Goal: Check status

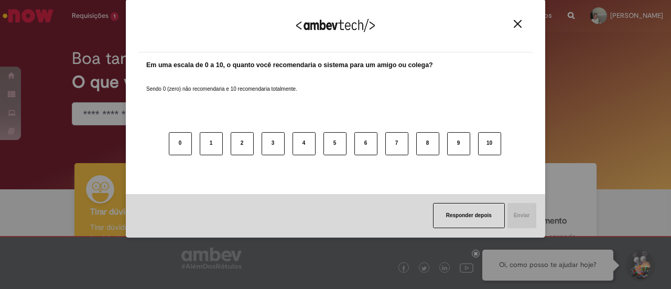
click at [105, 33] on div "Agradecemos seu feedback! Em uma escala de 0 a 10, o quanto você recomendaria o…" at bounding box center [335, 144] width 671 height 289
click at [94, 10] on div "Agradecemos seu feedback! Em uma escala de 0 a 10, o quanto você recomendaria o…" at bounding box center [335, 144] width 671 height 289
click at [515, 24] on img "Close" at bounding box center [518, 24] width 8 height 8
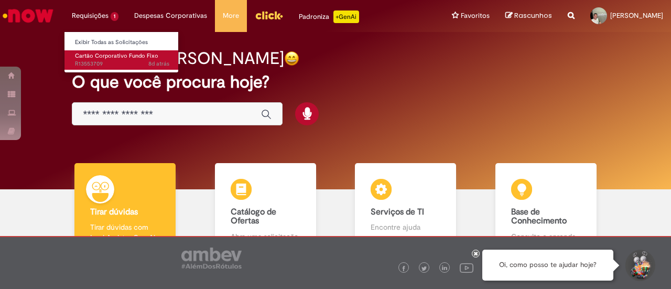
click at [94, 60] on span "8d atrás 8 dias atrás R13553709" at bounding box center [122, 64] width 94 height 8
click at [86, 63] on span "8d atrás 8 dias atrás R13553709" at bounding box center [122, 64] width 94 height 8
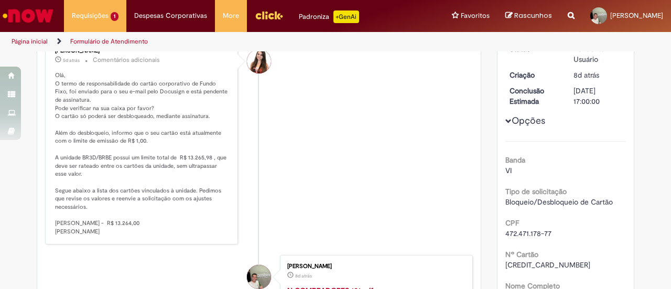
scroll to position [157, 0]
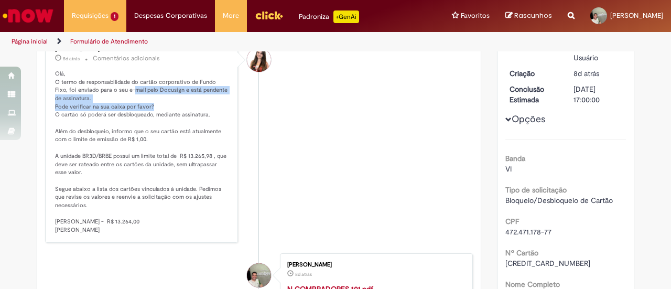
drag, startPoint x: 114, startPoint y: 91, endPoint x: 159, endPoint y: 102, distance: 46.5
click at [159, 102] on p "Olá, O termo de responsabilidade do cartão corporativo de Fundo Fixo, foi envia…" at bounding box center [142, 152] width 174 height 165
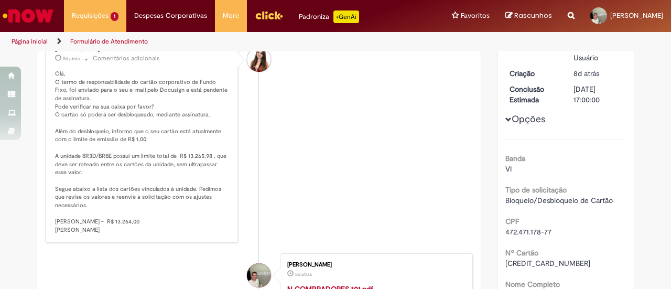
click at [173, 112] on p "Olá, O termo de responsabilidade do cartão corporativo de Fundo Fixo, foi envia…" at bounding box center [142, 152] width 174 height 165
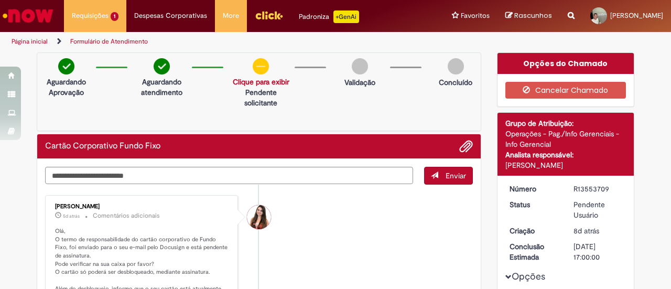
scroll to position [105, 0]
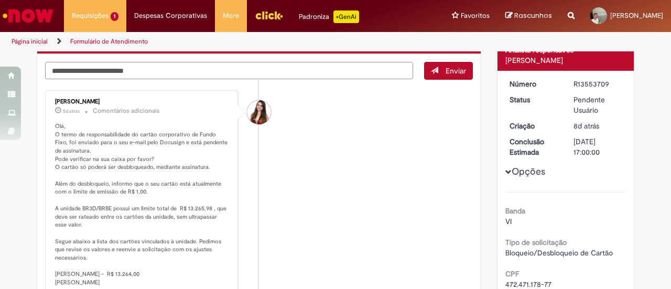
click at [125, 74] on textarea "Digite sua mensagem aqui..." at bounding box center [229, 70] width 368 height 17
type textarea "**********"
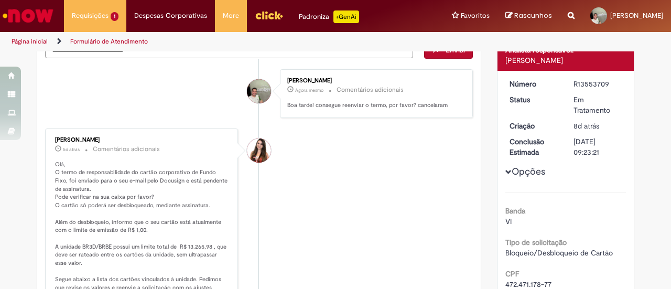
scroll to position [84, 0]
